Goal: Information Seeking & Learning: Learn about a topic

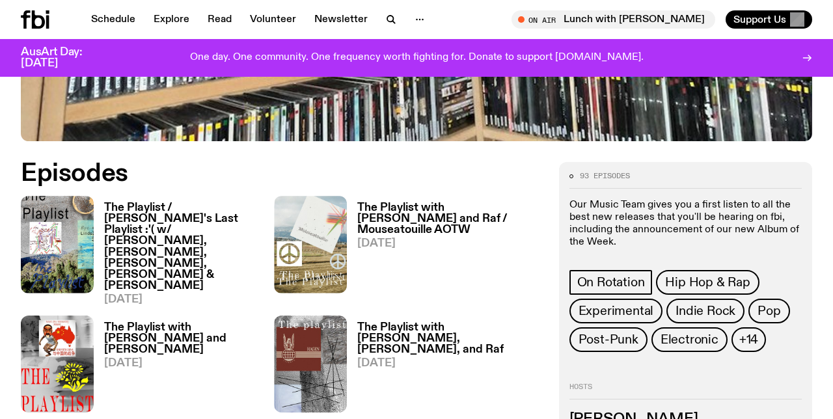
scroll to position [494, 0]
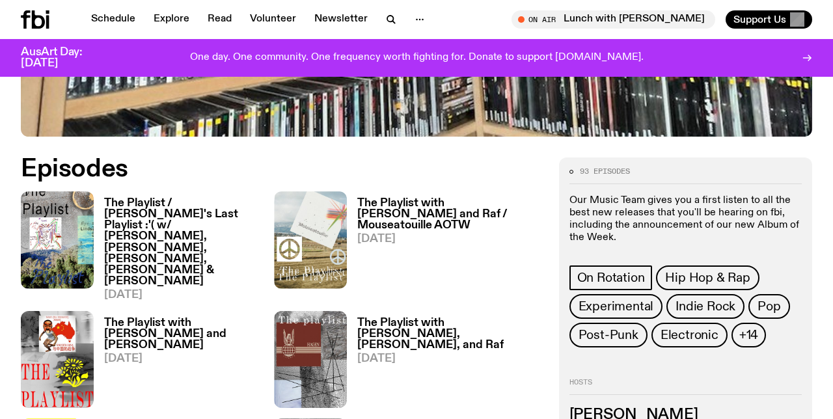
click at [139, 215] on h3 "The Playlist / [PERSON_NAME]'s Last Playlist :'( w/ [PERSON_NAME], [PERSON_NAME…" at bounding box center [189, 242] width 170 height 89
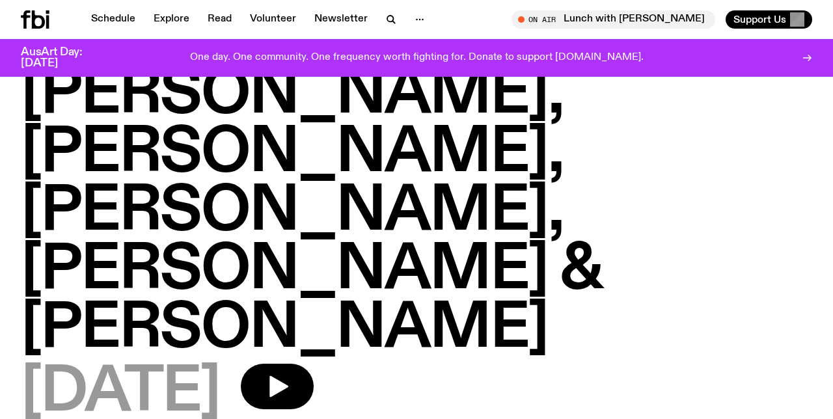
scroll to position [154, 0]
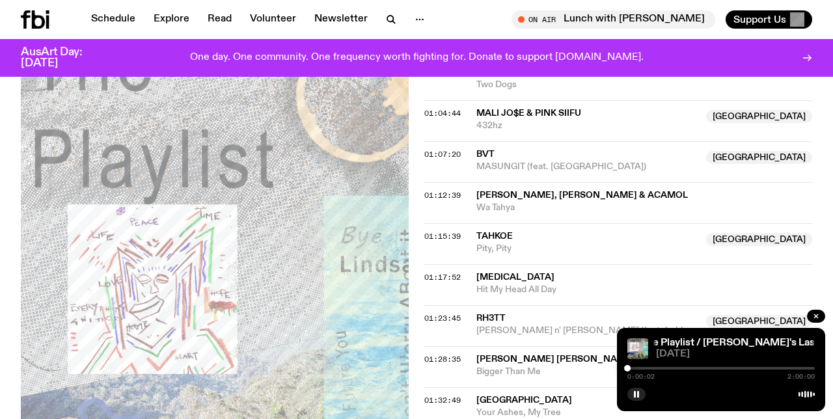
scroll to position [1078, 0]
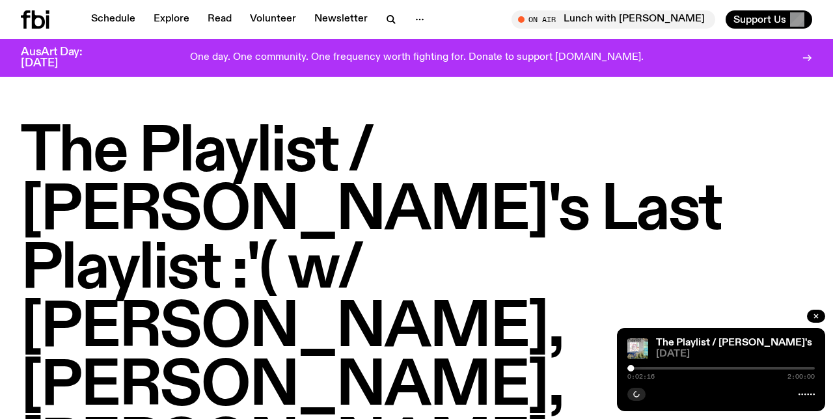
scroll to position [1078, 0]
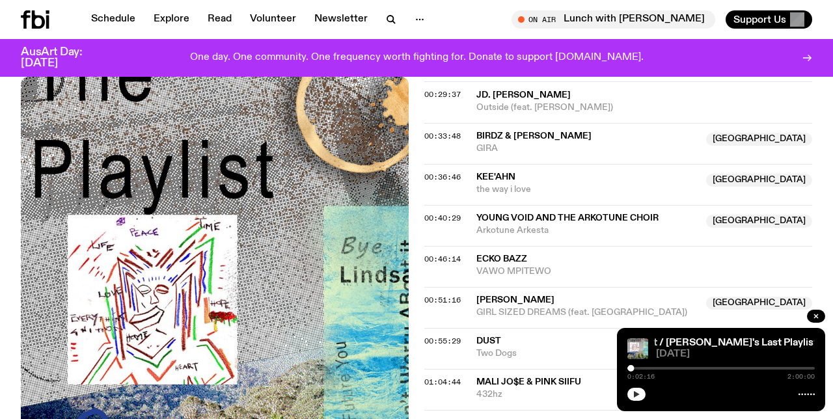
click at [635, 392] on icon "button" at bounding box center [637, 394] width 6 height 7
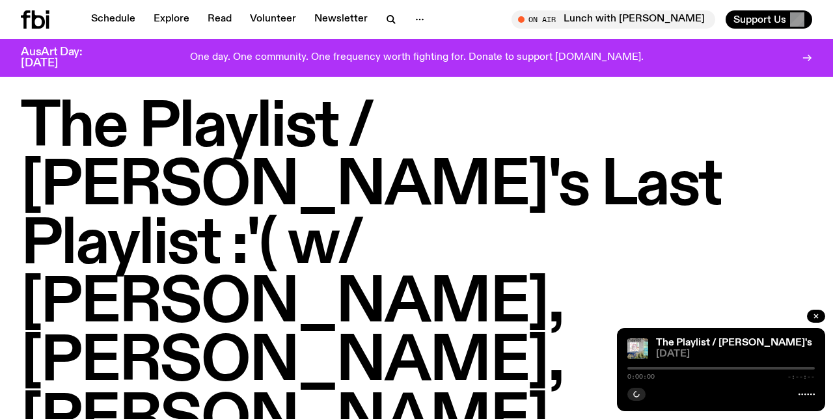
scroll to position [18, 0]
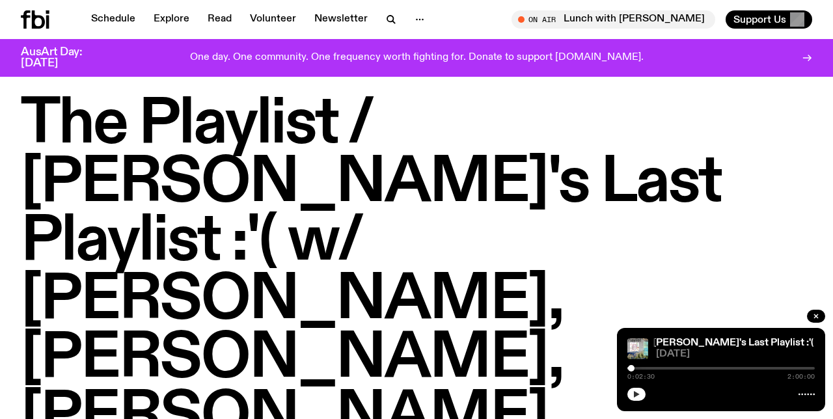
click at [634, 395] on icon "button" at bounding box center [637, 395] width 8 height 8
drag, startPoint x: 632, startPoint y: 369, endPoint x: 596, endPoint y: 374, distance: 35.5
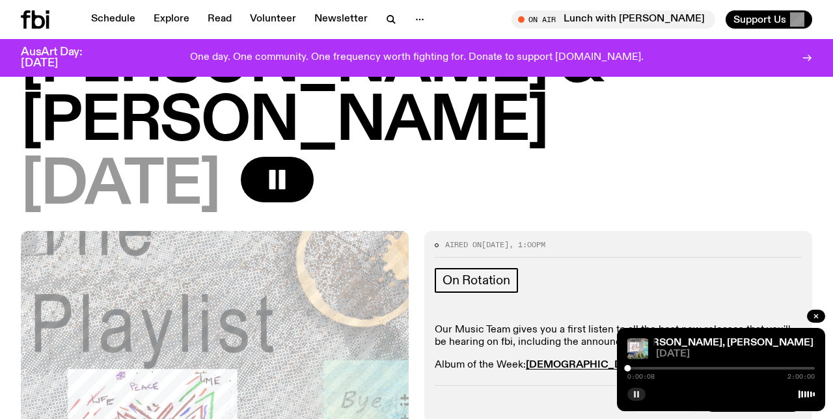
scroll to position [430, 0]
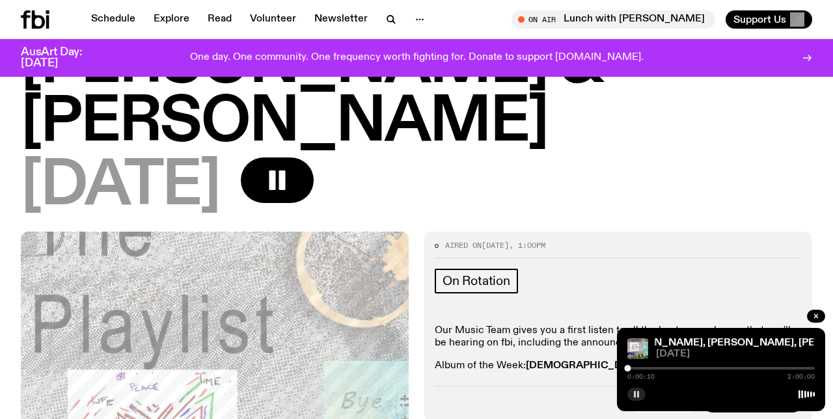
click at [610, 361] on strong "[DEMOGRAPHIC_DATA] IS THE WIND" at bounding box center [619, 366] width 186 height 10
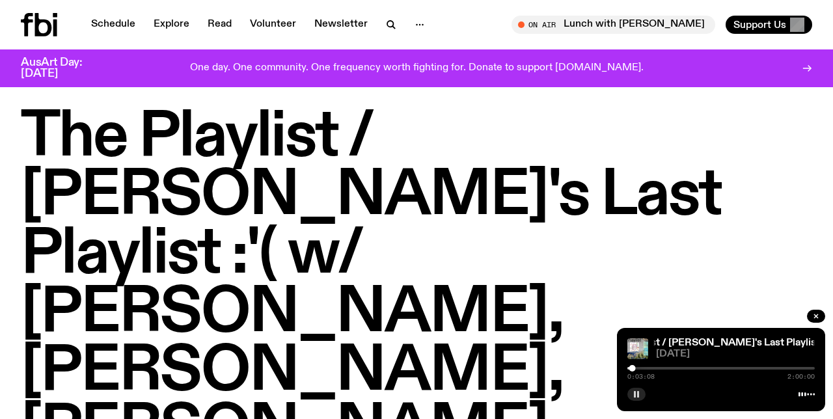
scroll to position [0, 0]
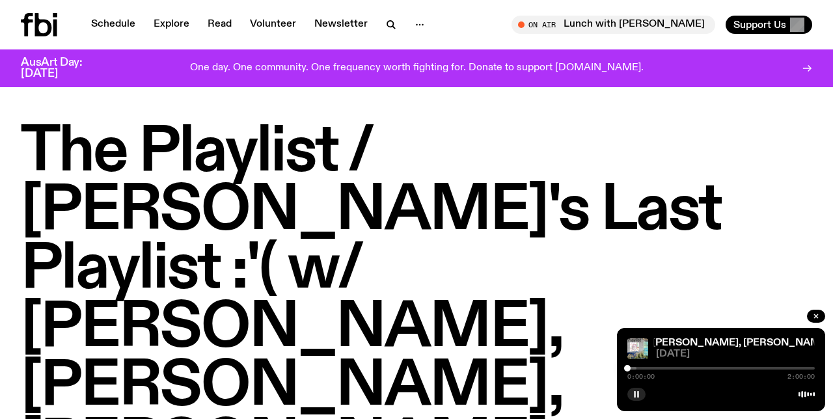
drag, startPoint x: 634, startPoint y: 368, endPoint x: 610, endPoint y: 368, distance: 24.1
click at [631, 367] on div at bounding box center [543, 368] width 188 height 3
click at [630, 369] on div at bounding box center [629, 368] width 7 height 7
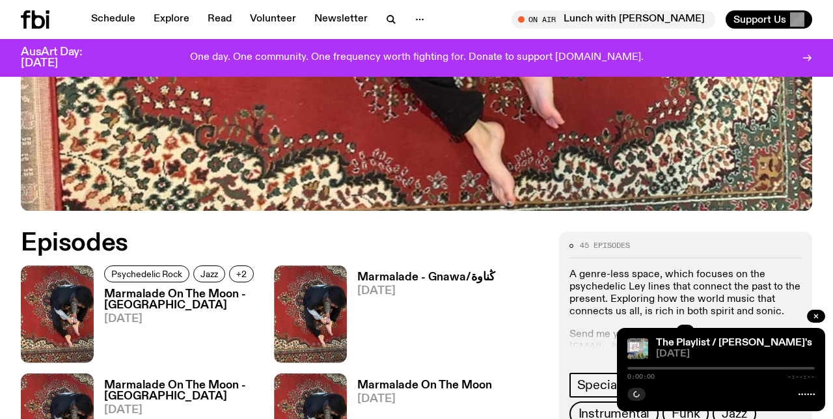
scroll to position [582, 0]
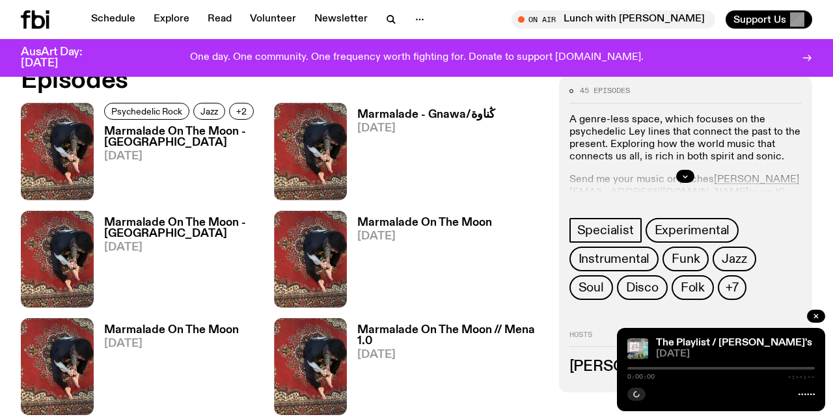
click at [678, 169] on div at bounding box center [686, 177] width 232 height 42
click at [690, 173] on button "button" at bounding box center [686, 176] width 18 height 13
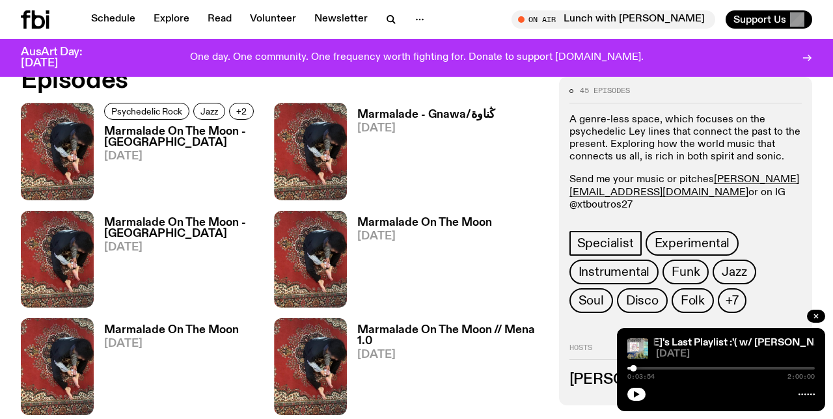
scroll to position [542, 0]
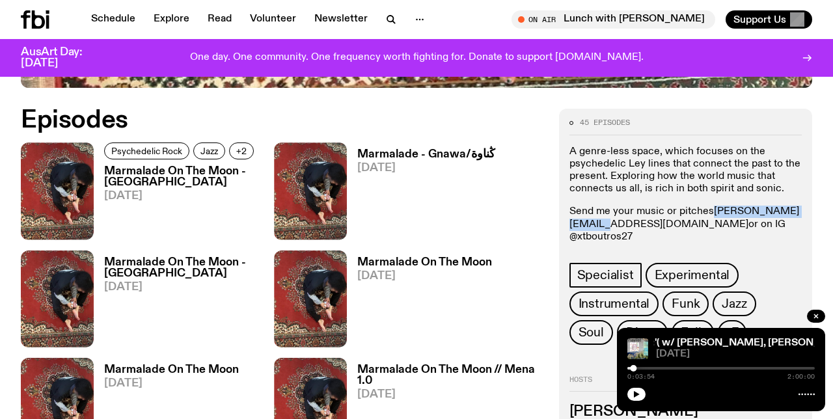
drag, startPoint x: 675, startPoint y: 226, endPoint x: 569, endPoint y: 227, distance: 105.5
click at [570, 227] on p "Send me your music or pitches tommy.b@fbiradio.com or on IG @xtboutros27" at bounding box center [686, 225] width 232 height 38
copy link "tommy.b@fbiradio.com"
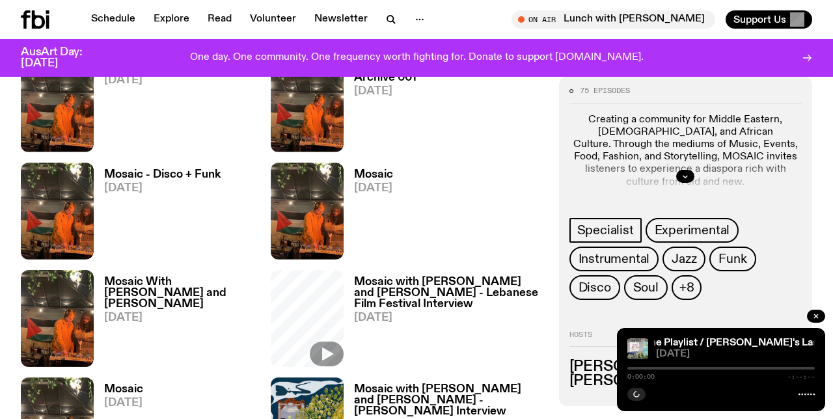
scroll to position [624, 0]
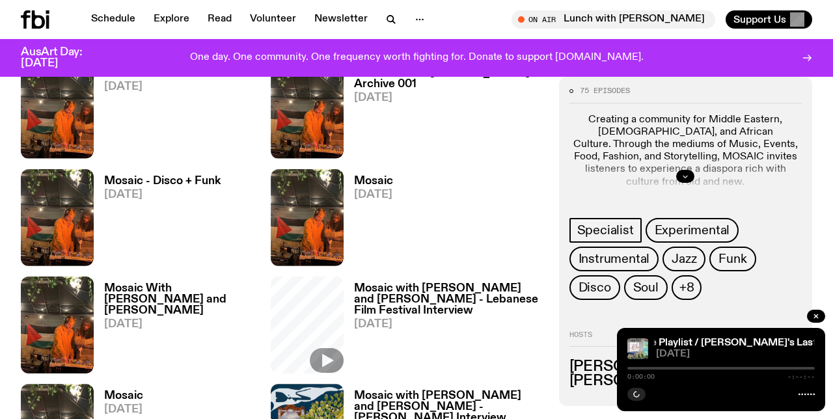
click at [682, 173] on icon "button" at bounding box center [686, 177] width 8 height 8
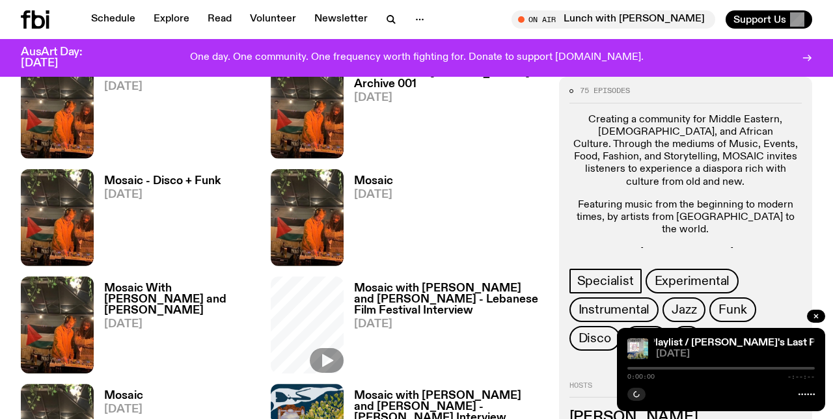
scroll to position [593, 0]
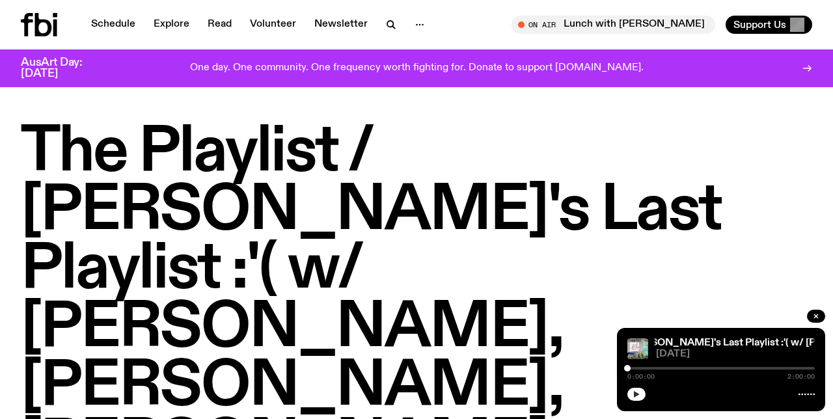
click at [639, 392] on icon "button" at bounding box center [637, 395] width 8 height 8
click at [632, 368] on div at bounding box center [722, 368] width 188 height 3
click at [630, 369] on div at bounding box center [631, 368] width 7 height 7
click at [635, 397] on rect "button" at bounding box center [635, 394] width 2 height 7
click at [634, 397] on icon "button" at bounding box center [637, 395] width 8 height 8
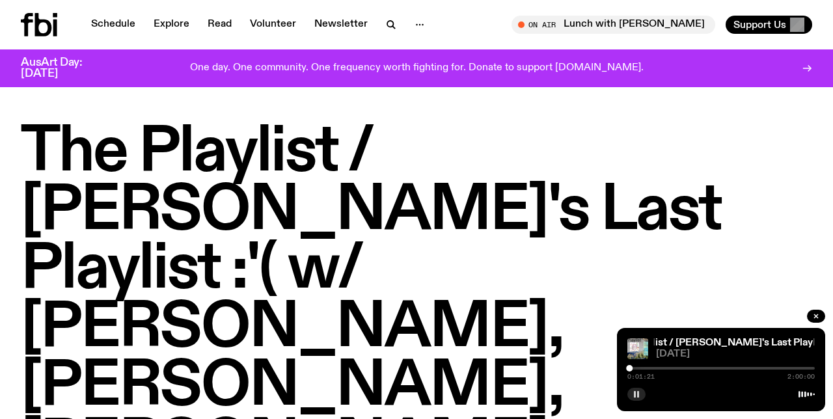
click at [633, 393] on icon "button" at bounding box center [637, 395] width 8 height 8
click at [801, 369] on div at bounding box center [722, 368] width 188 height 3
click at [804, 369] on div at bounding box center [722, 368] width 188 height 3
click at [809, 369] on div at bounding box center [722, 368] width 188 height 3
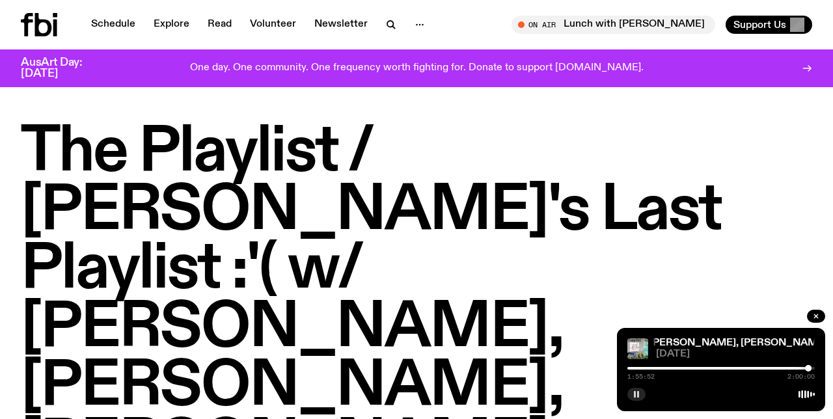
click at [643, 395] on button "button" at bounding box center [637, 394] width 18 height 13
click at [637, 368] on div at bounding box center [715, 368] width 188 height 3
click at [634, 368] on div at bounding box center [637, 368] width 7 height 7
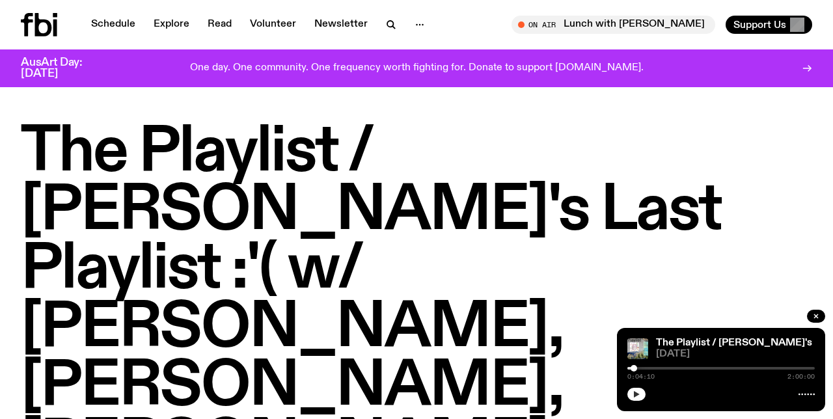
click at [637, 395] on icon "button" at bounding box center [637, 394] width 6 height 7
click at [633, 369] on div at bounding box center [634, 368] width 7 height 7
click at [635, 398] on icon "button" at bounding box center [637, 395] width 8 height 8
click at [635, 398] on button "button" at bounding box center [637, 394] width 18 height 13
click at [632, 368] on div at bounding box center [633, 368] width 7 height 7
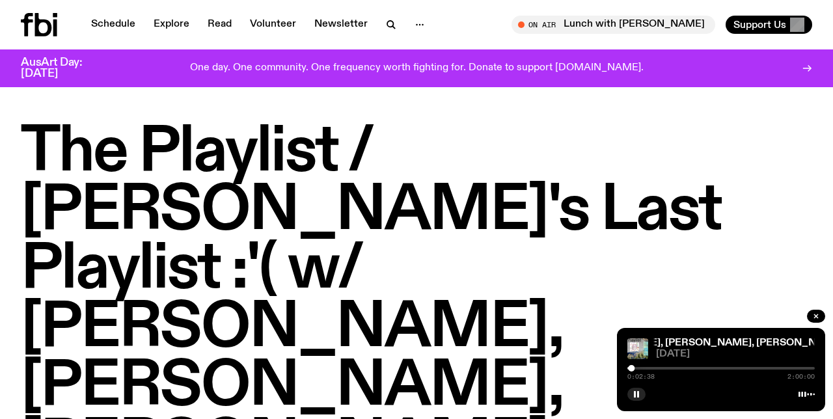
click at [631, 368] on div at bounding box center [631, 368] width 7 height 7
click at [630, 369] on div at bounding box center [631, 368] width 7 height 7
click at [785, 368] on div at bounding box center [722, 368] width 188 height 3
click at [790, 369] on div at bounding box center [722, 368] width 188 height 3
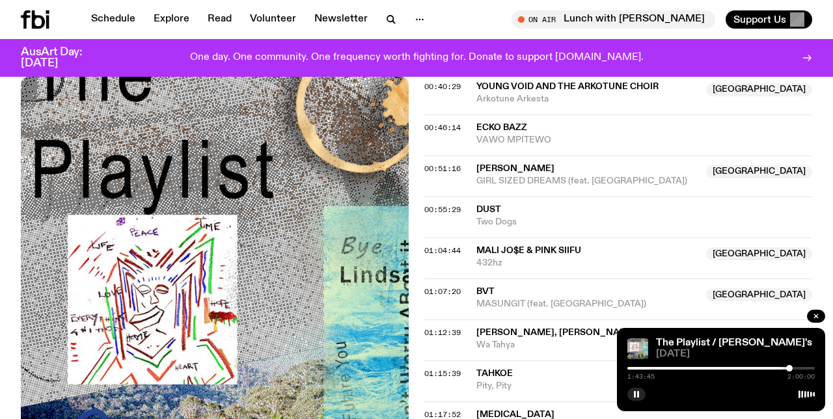
scroll to position [1237, 0]
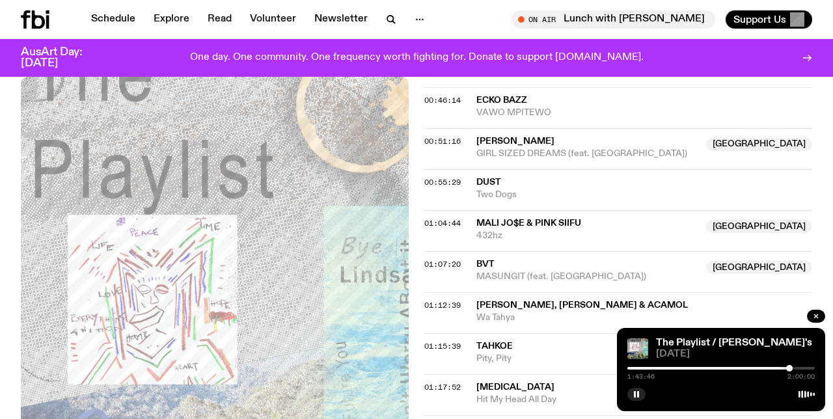
click at [793, 368] on div at bounding box center [722, 368] width 188 height 3
click at [799, 368] on div at bounding box center [722, 368] width 188 height 3
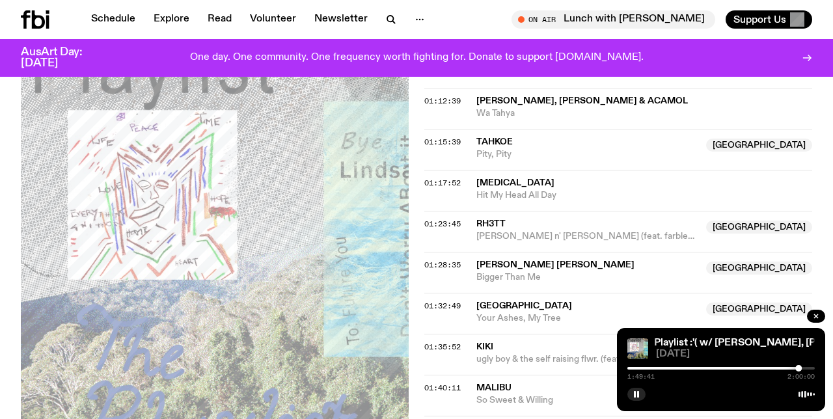
scroll to position [1417, 0]
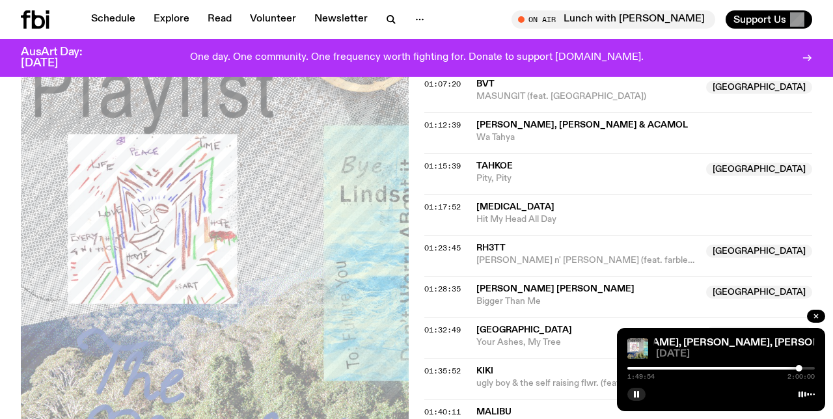
click at [802, 370] on div at bounding box center [799, 368] width 7 height 7
click at [803, 369] on div at bounding box center [801, 368] width 7 height 7
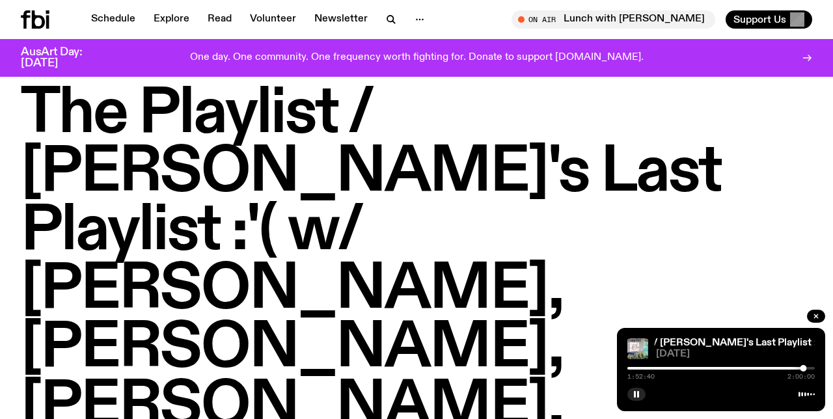
scroll to position [0, 0]
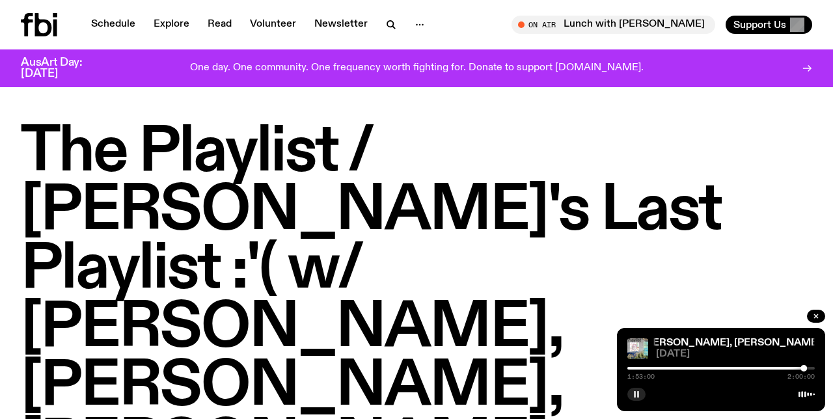
click at [634, 398] on icon "button" at bounding box center [637, 395] width 8 height 8
